Goal: Information Seeking & Learning: Learn about a topic

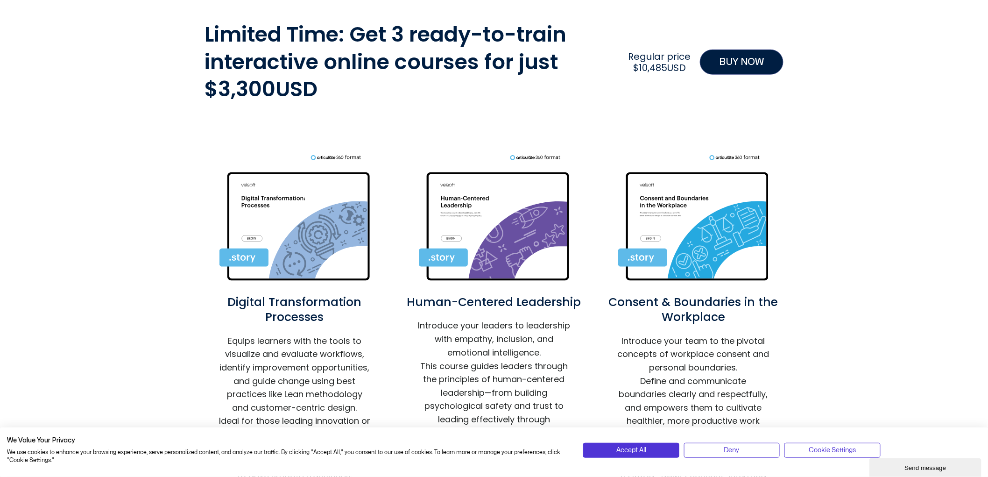
scroll to position [363, 0]
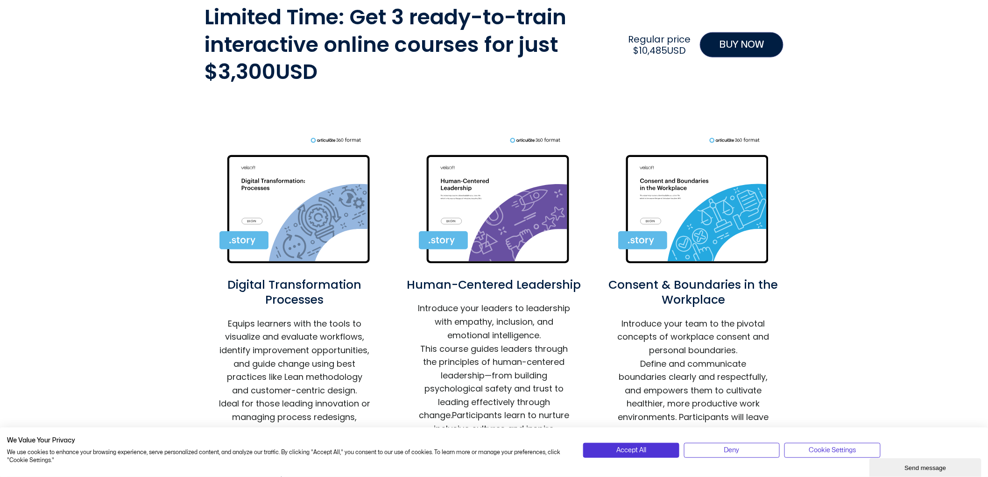
click at [308, 227] on img at bounding box center [295, 202] width 150 height 131
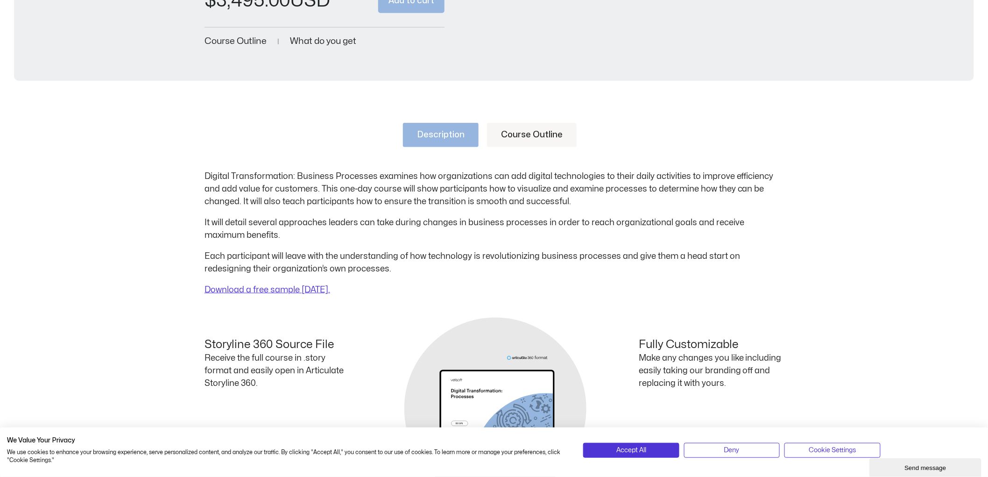
scroll to position [363, 0]
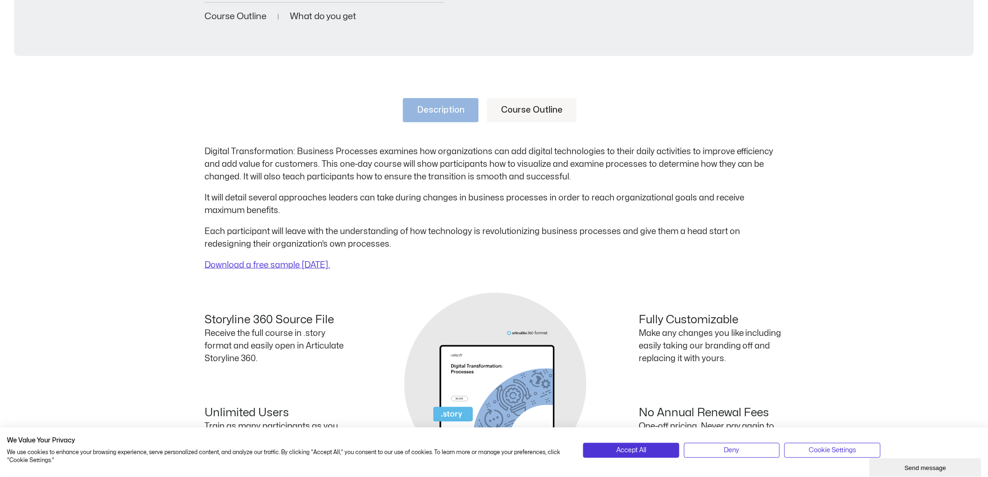
click at [549, 106] on link "Course Outline" at bounding box center [532, 110] width 90 height 24
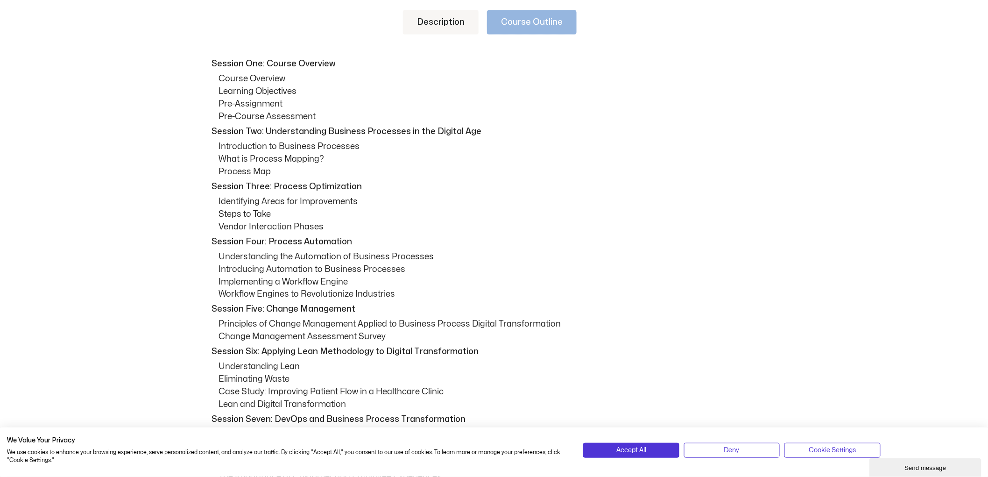
scroll to position [467, 0]
